Goal: Find specific page/section: Find specific page/section

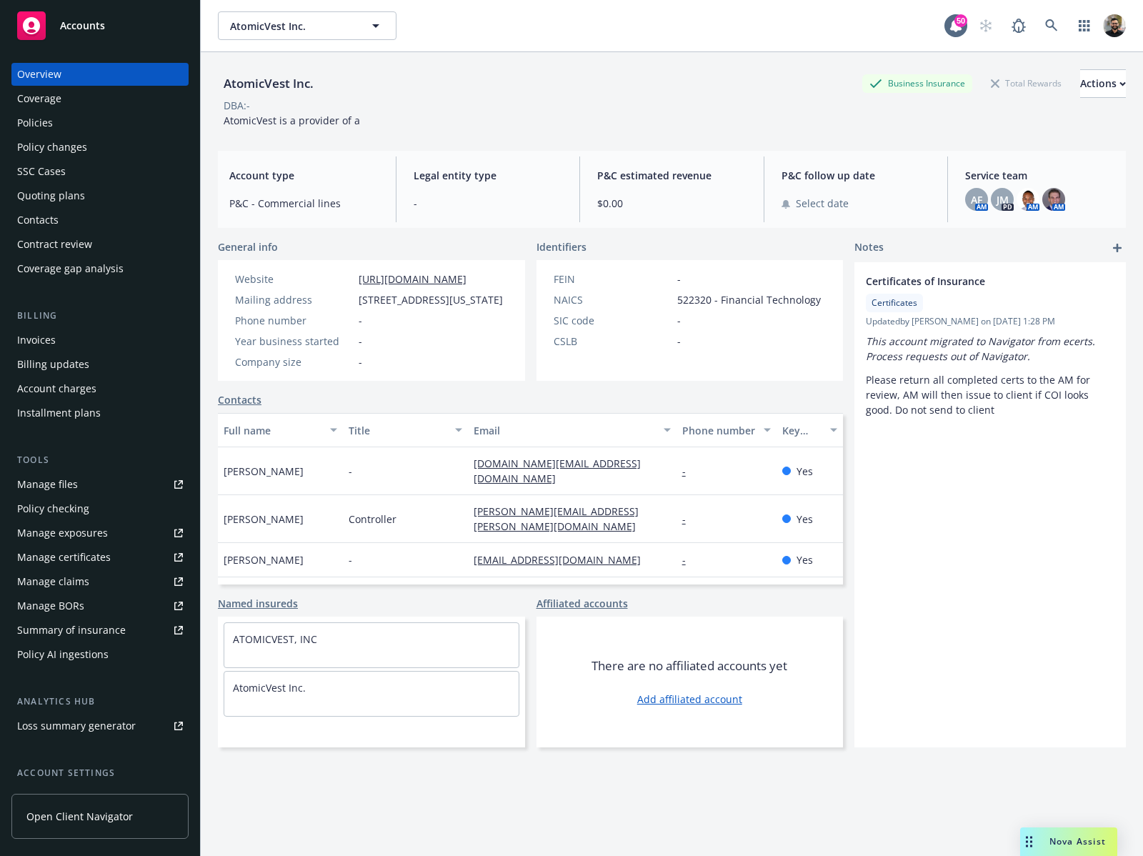
click at [126, 647] on div "Policy AI ingestions" at bounding box center [100, 654] width 166 height 23
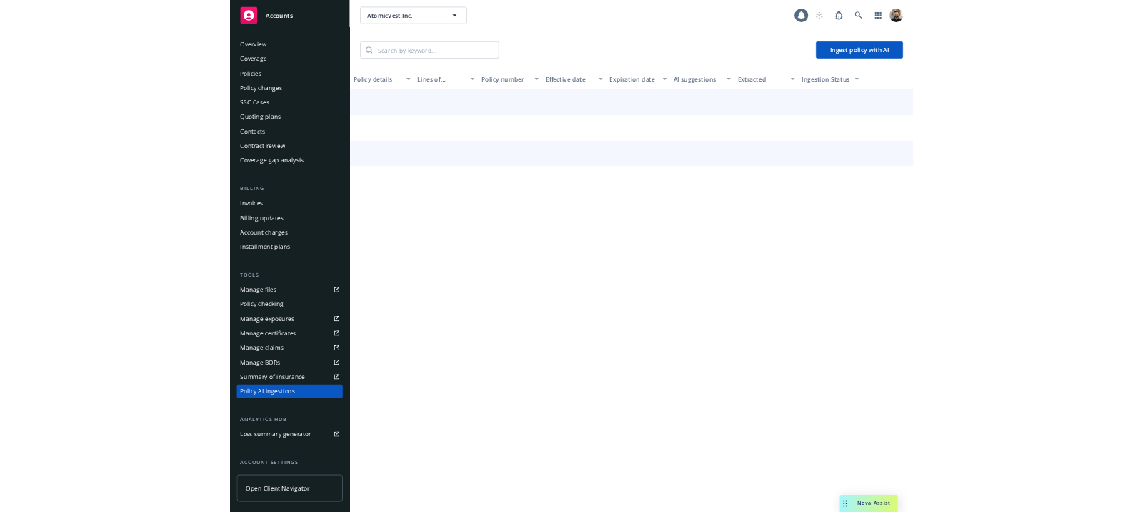
scroll to position [123, 0]
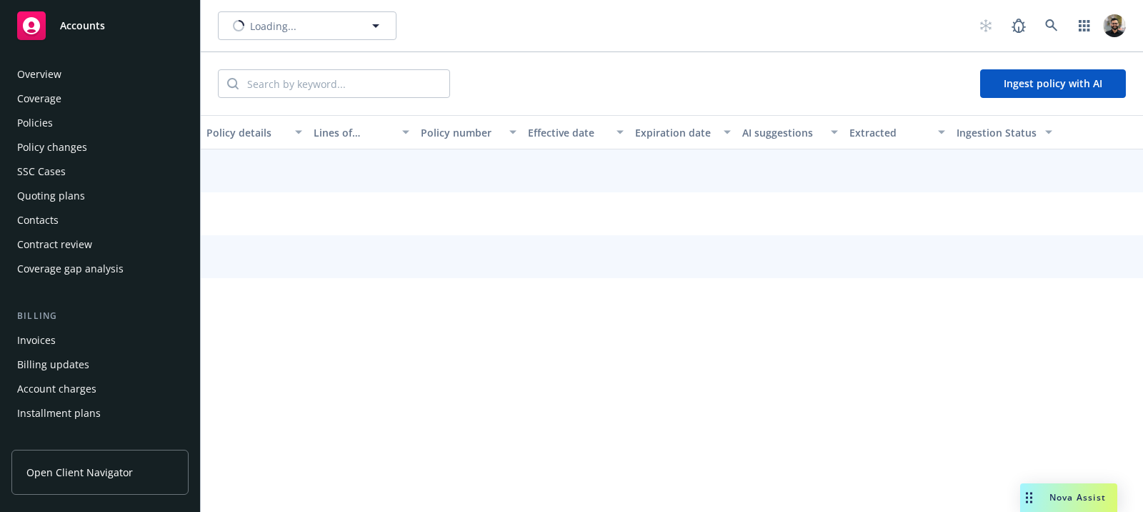
scroll to position [375, 0]
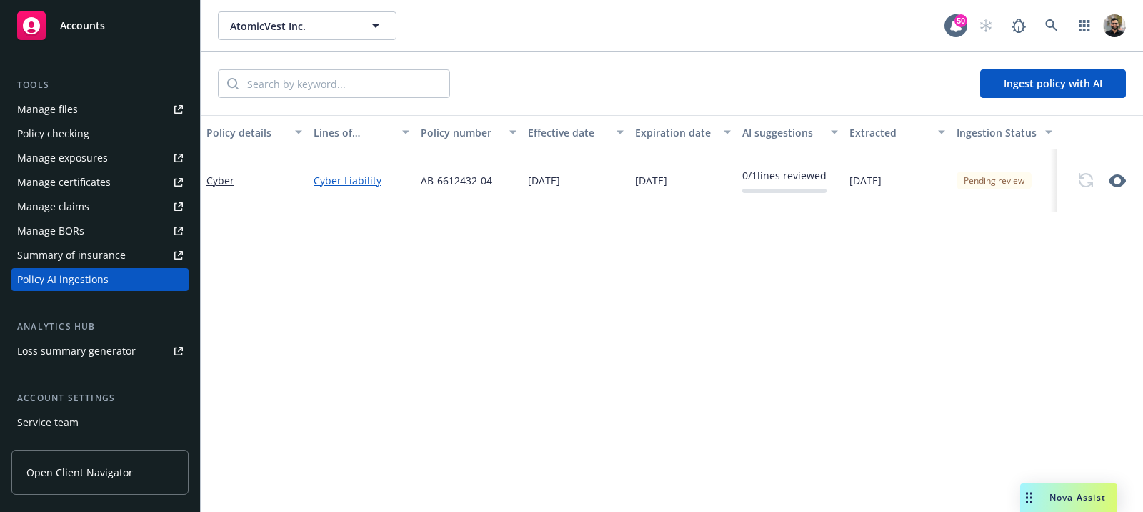
click at [338, 181] on link "Cyber Liability" at bounding box center [362, 180] width 96 height 15
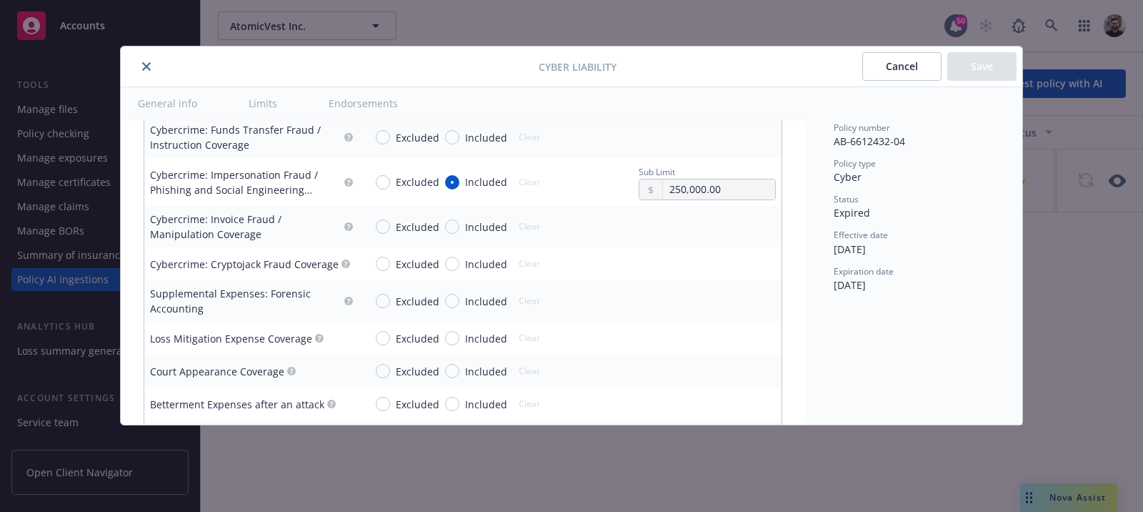
scroll to position [2822, 0]
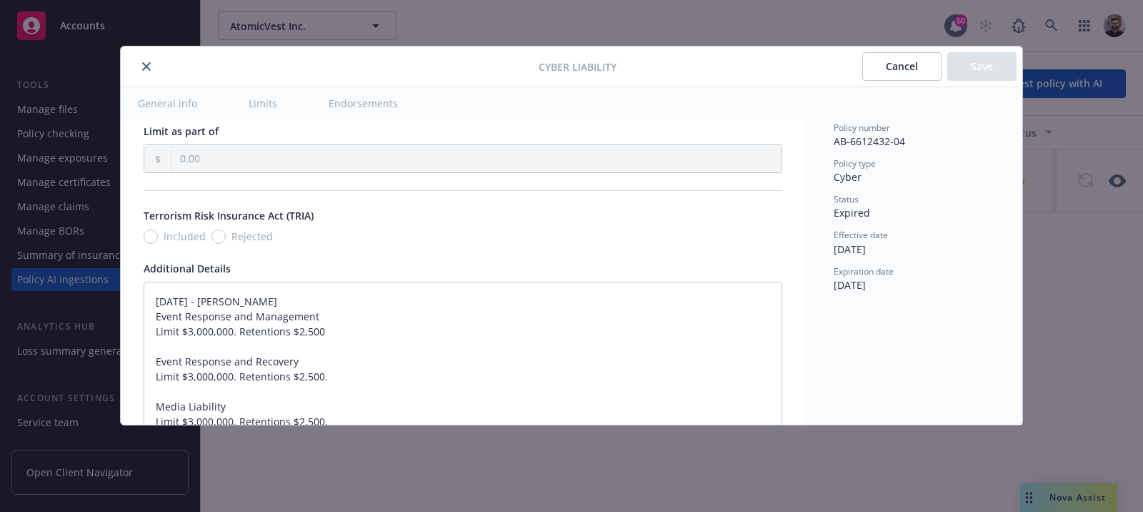
type textarea "x"
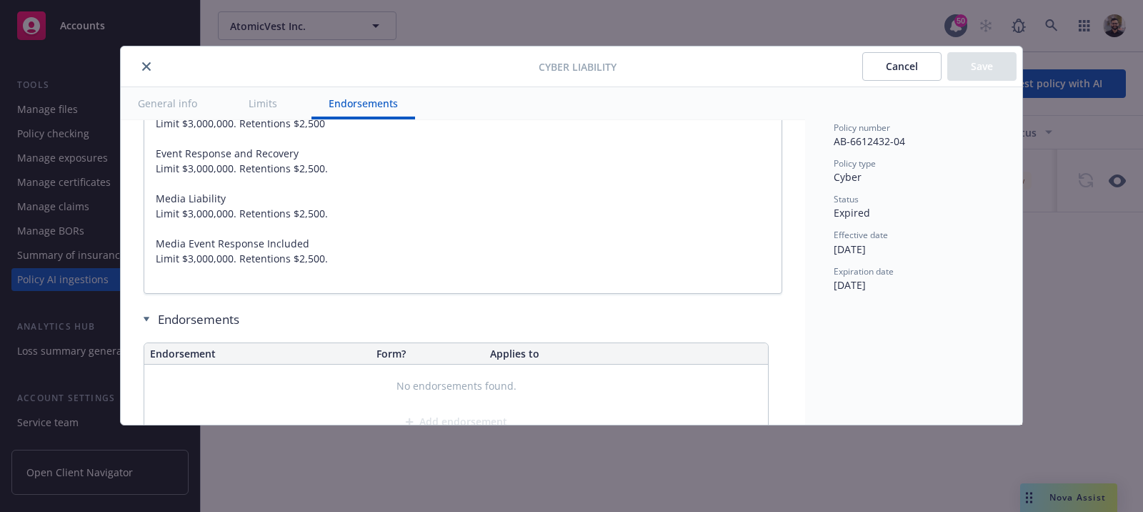
scroll to position [3131, 0]
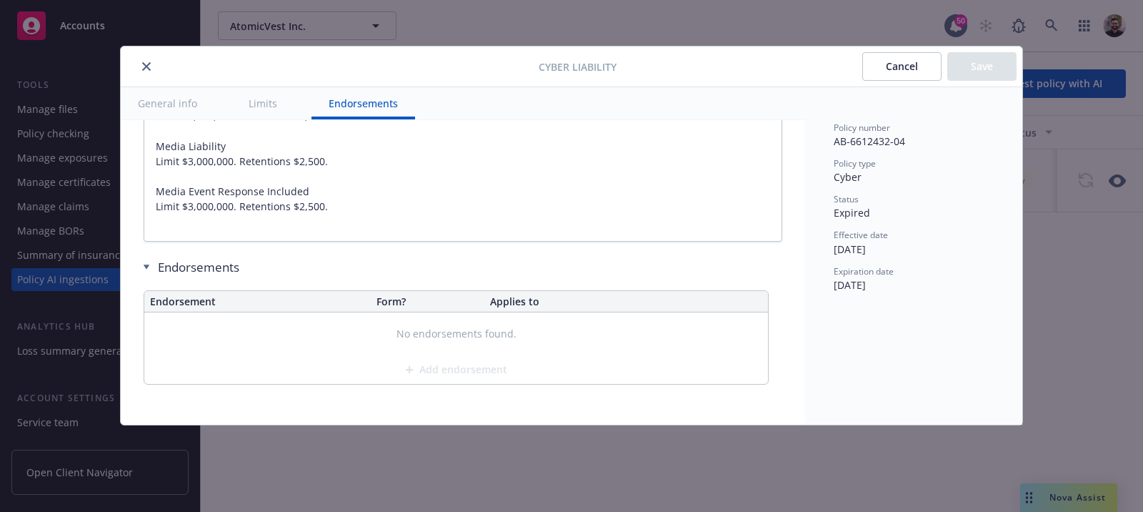
click at [879, 74] on button "Cancel" at bounding box center [901, 66] width 79 height 29
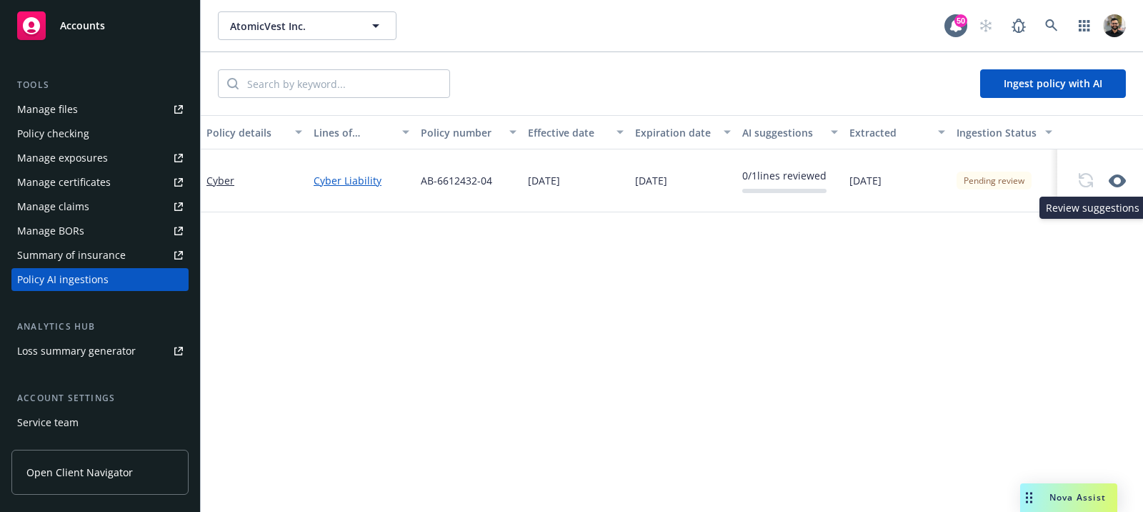
click at [1115, 174] on icon "button" at bounding box center [1117, 180] width 17 height 13
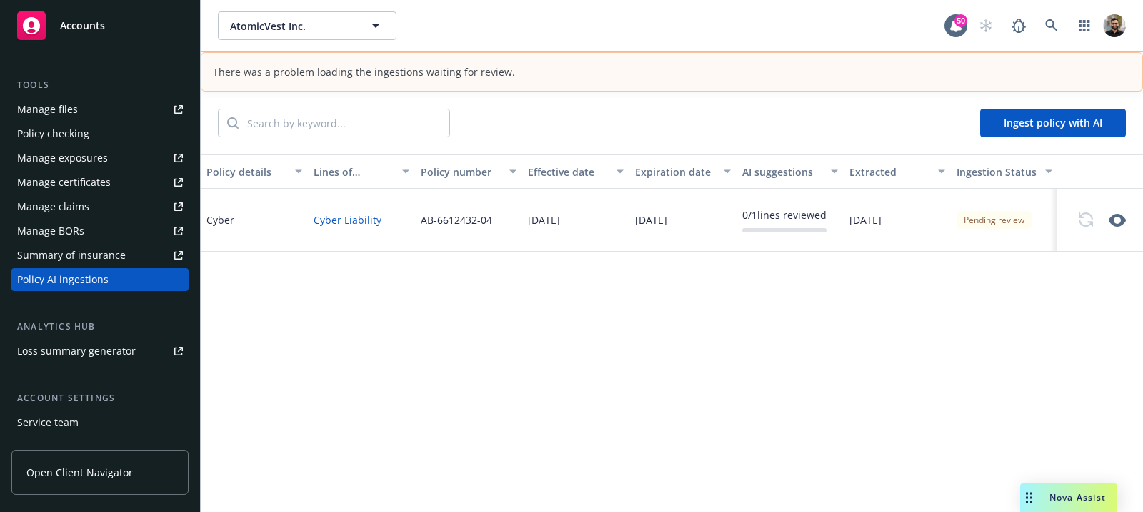
scroll to position [0, 0]
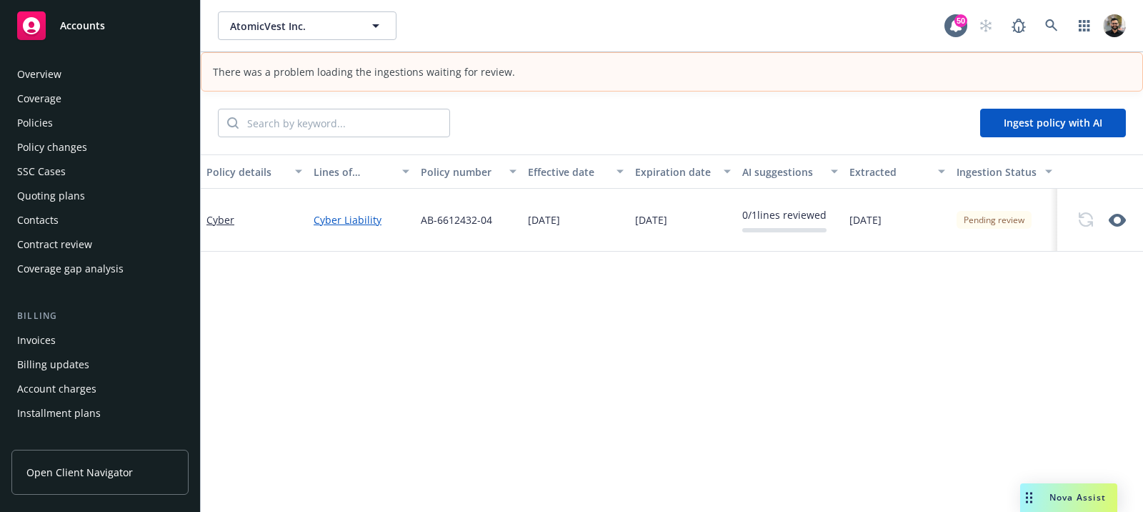
click at [120, 94] on div "Coverage" at bounding box center [100, 98] width 166 height 23
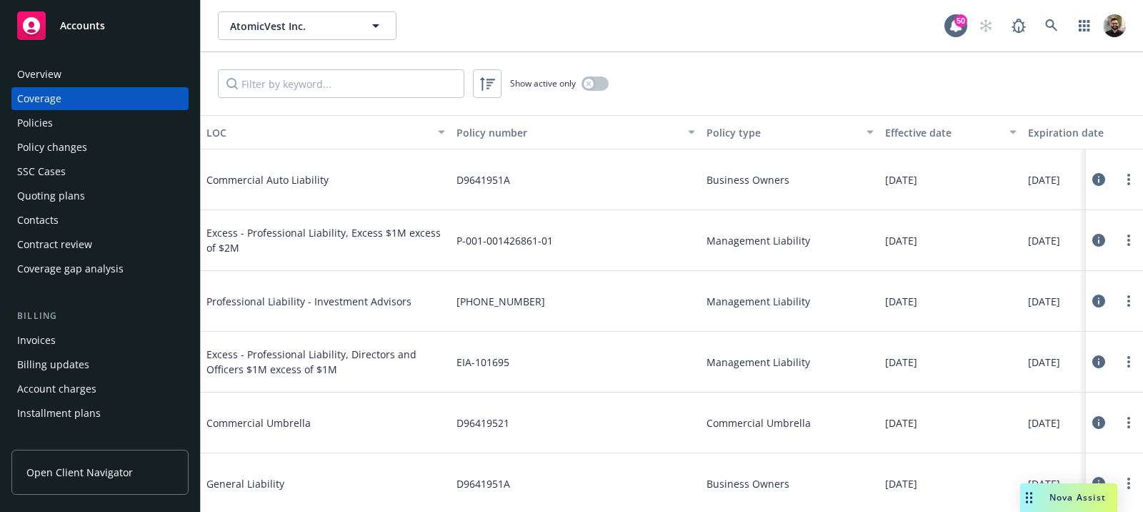
click at [1092, 359] on icon at bounding box center [1098, 361] width 13 height 13
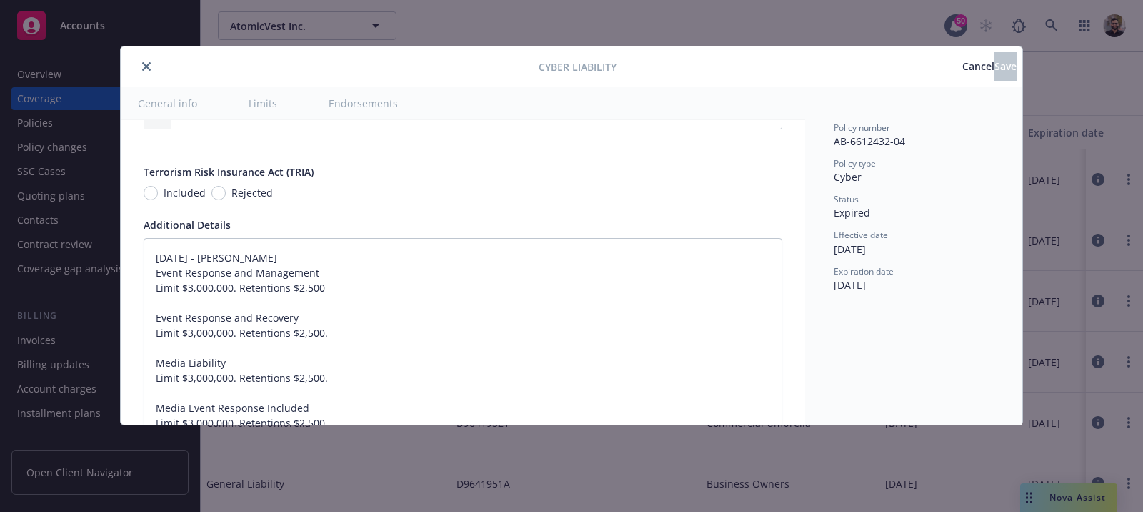
scroll to position [3131, 0]
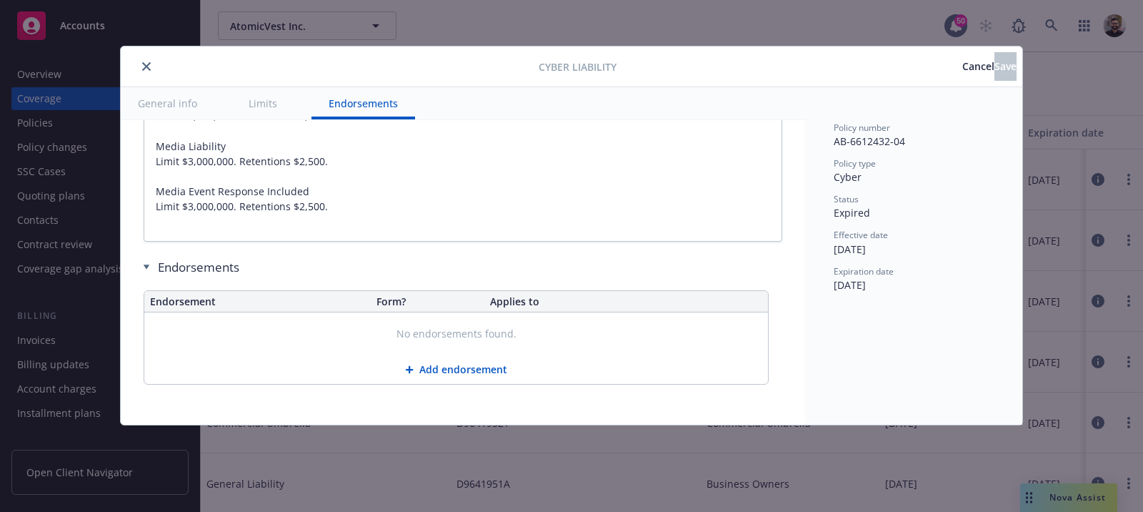
click at [962, 70] on span "Cancel" at bounding box center [978, 66] width 32 height 14
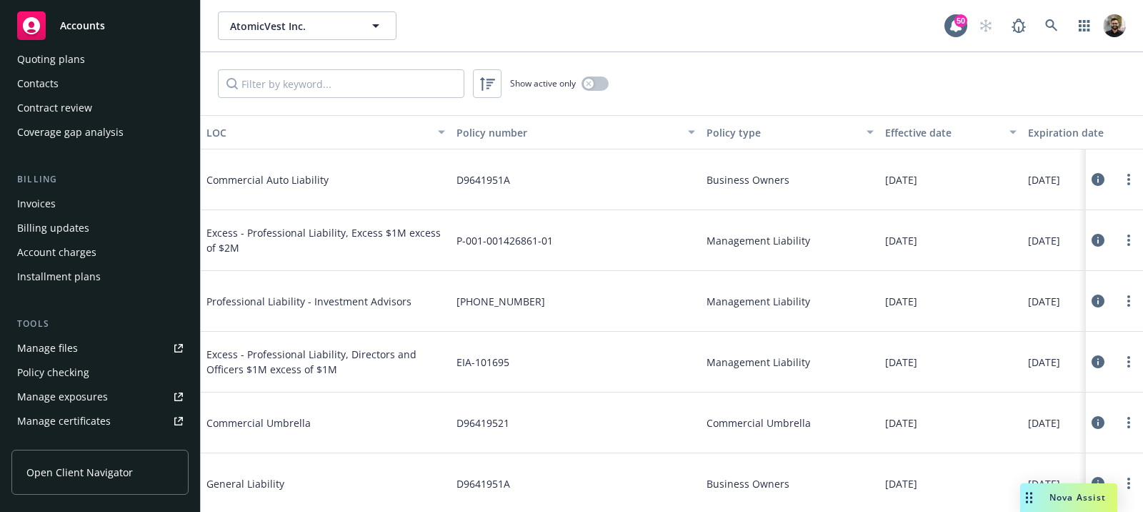
scroll to position [259, 0]
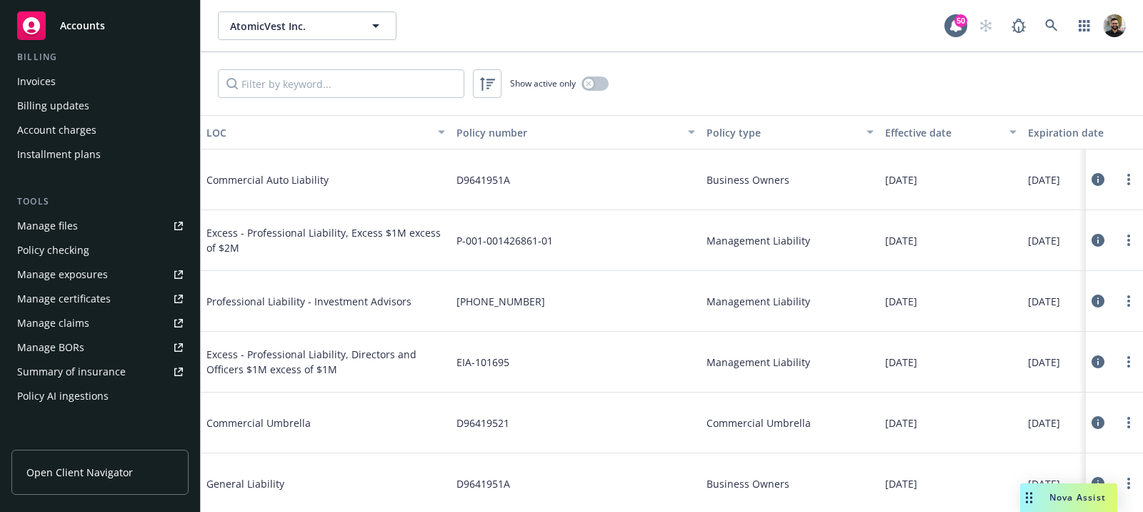
click at [79, 394] on div "Policy AI ingestions" at bounding box center [62, 395] width 91 height 23
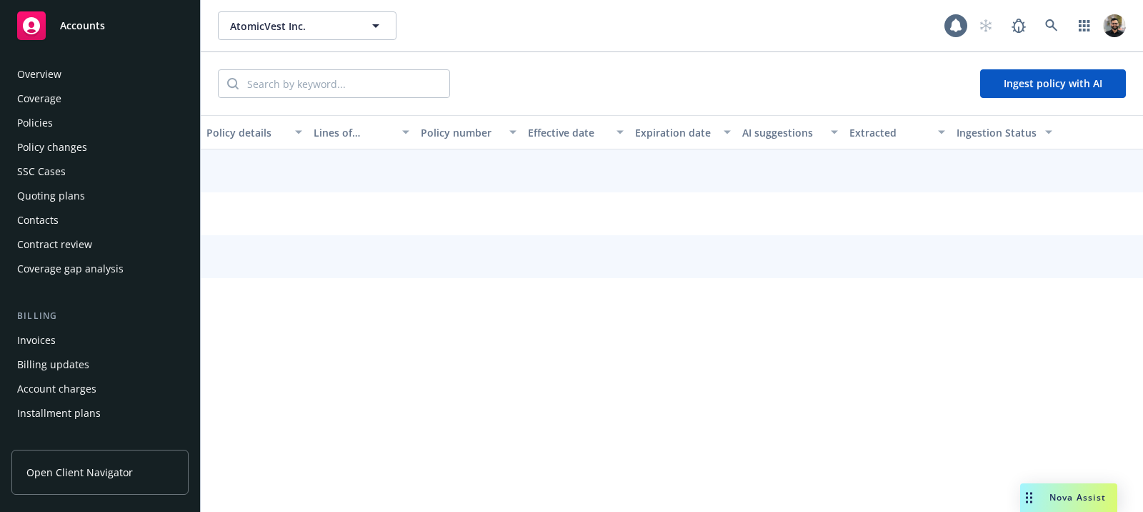
scroll to position [375, 0]
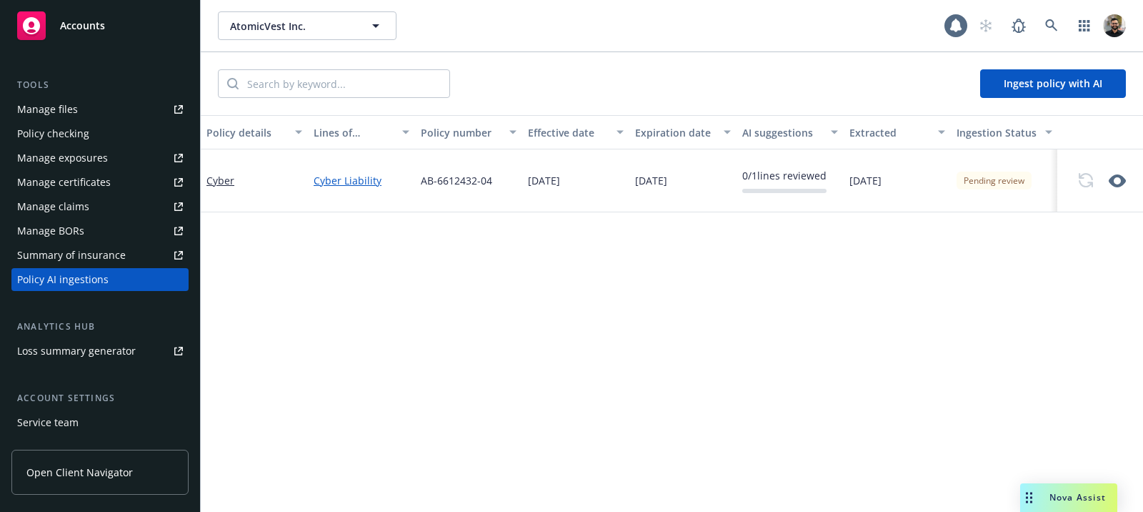
click at [358, 181] on link "Cyber Liability" at bounding box center [362, 180] width 96 height 15
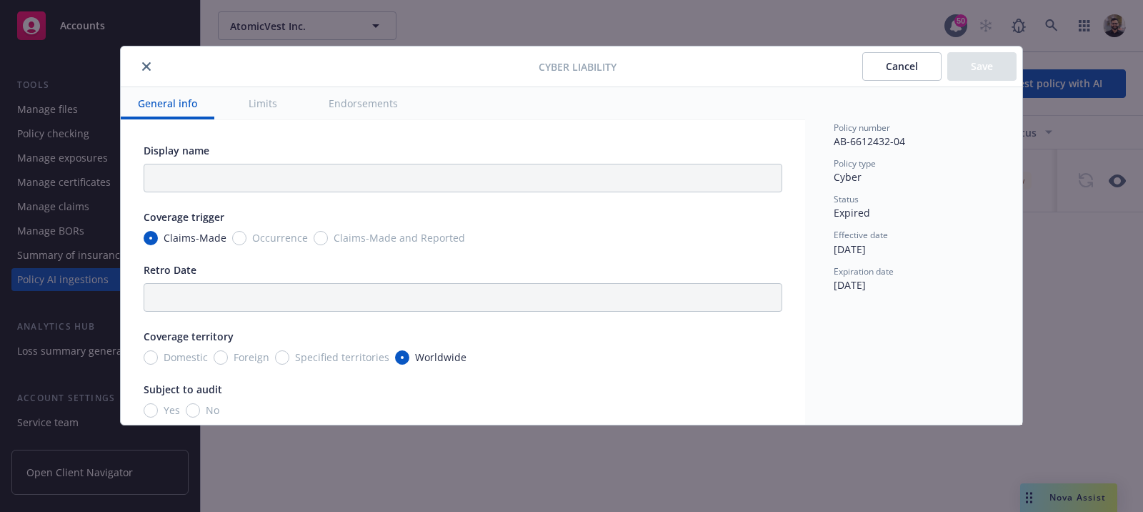
type textarea "x"
click at [907, 64] on button "Cancel" at bounding box center [901, 66] width 79 height 29
